Goal: Task Accomplishment & Management: Manage account settings

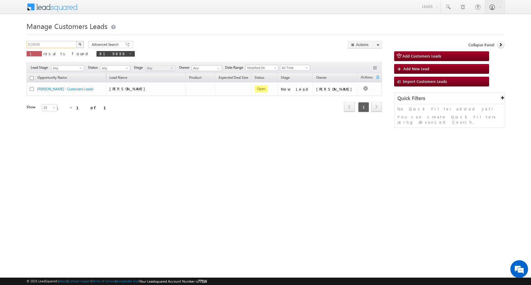
click at [58, 42] on input "819898" at bounding box center [52, 44] width 50 height 7
paste input "82"
type input "819882"
click at [83, 45] on button "button" at bounding box center [80, 44] width 8 height 7
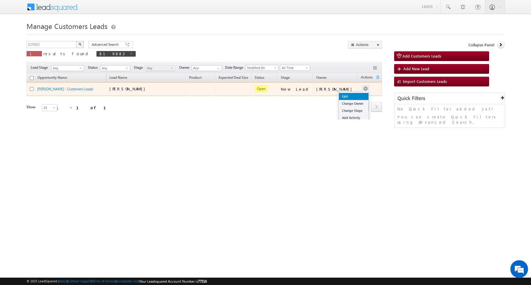
click at [354, 94] on link "Edit" at bounding box center [354, 96] width 30 height 7
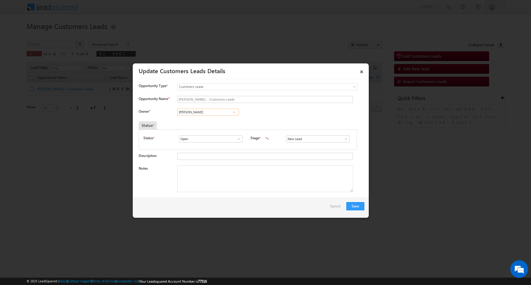
click at [213, 115] on input "[PERSON_NAME]" at bounding box center [208, 112] width 62 height 7
click at [221, 120] on link "[PERSON_NAME] [EMAIL_ADDRESS][DOMAIN_NAME]" at bounding box center [208, 121] width 62 height 11
click at [302, 141] on input "New Lead" at bounding box center [317, 138] width 63 height 7
click at [315, 145] on link "Sales Marked" at bounding box center [317, 146] width 63 height 7
type input "Sales Marked"
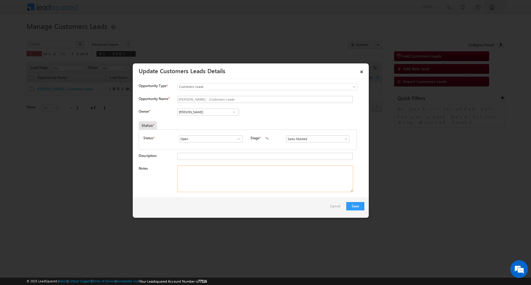
paste textarea "[PERSON_NAME] / Construction / 10 lakh / Self-Employed / 1 lakh Income / no EMI…"
click at [243, 185] on textarea "[PERSON_NAME] / Construction / 10 lakh / Self-Employed / 1 lakh Income / no EMI…" at bounding box center [265, 179] width 176 height 27
type textarea "[PERSON_NAME] / Construction / 10 lakh / Self-Employed / 1 lakh Income / no EMI…"
click at [361, 210] on button "Save" at bounding box center [356, 206] width 18 height 8
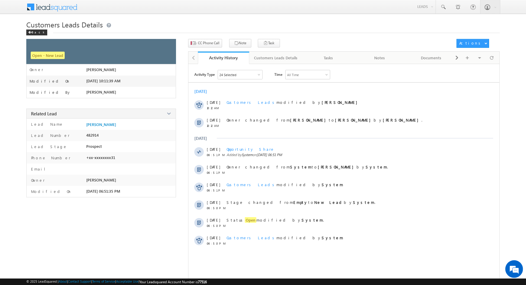
click at [206, 36] on div "Customers Leads Details Back" at bounding box center [262, 29] width 473 height 19
click at [209, 42] on span "CC Phone Call" at bounding box center [209, 42] width 22 height 5
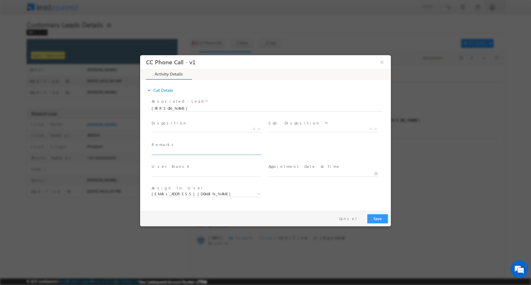
click at [198, 153] on input "text" at bounding box center [206, 152] width 109 height 6
paste input "[PERSON_NAME] / Construction / 10 lakh / Self-Employed / 1 lakh Income / no EMI…"
type input "[PERSON_NAME] / Construction / 10 lakh / Self-Employed / 1 lakh Income / no EMI…"
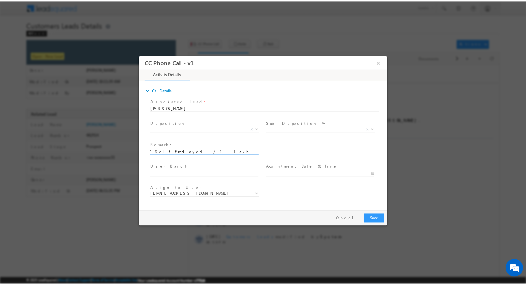
scroll to position [0, 0]
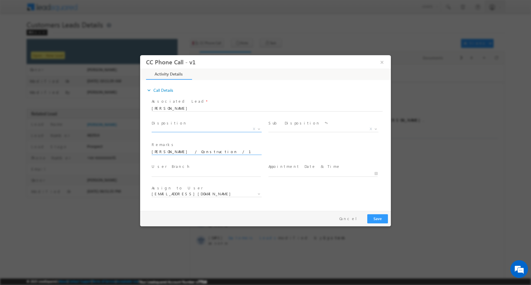
click at [207, 127] on span "X" at bounding box center [207, 129] width 110 height 6
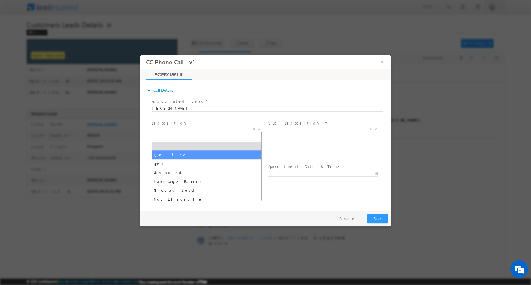
drag, startPoint x: 208, startPoint y: 146, endPoint x: 208, endPoint y: 153, distance: 7.4
select select "Qualified"
click at [208, 153] on input "[PERSON_NAME] / Construction / 10 lakh / Self-Employed / 1 lakh Income / no EMI…" at bounding box center [206, 152] width 109 height 6
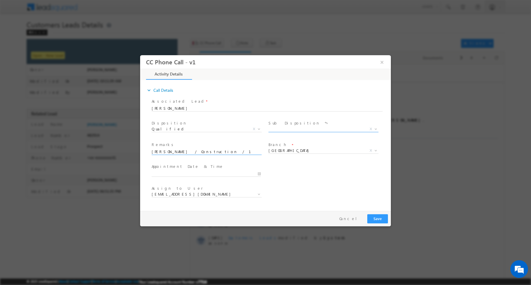
click at [299, 130] on span "X" at bounding box center [324, 129] width 110 height 6
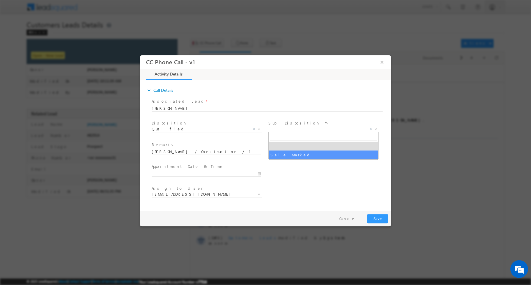
select select "Sale Marked"
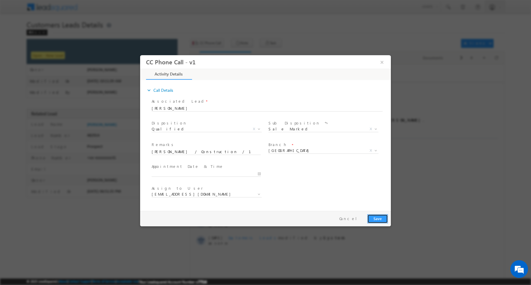
click at [373, 219] on button "Save" at bounding box center [377, 218] width 21 height 9
